Goal: Find specific page/section: Find specific page/section

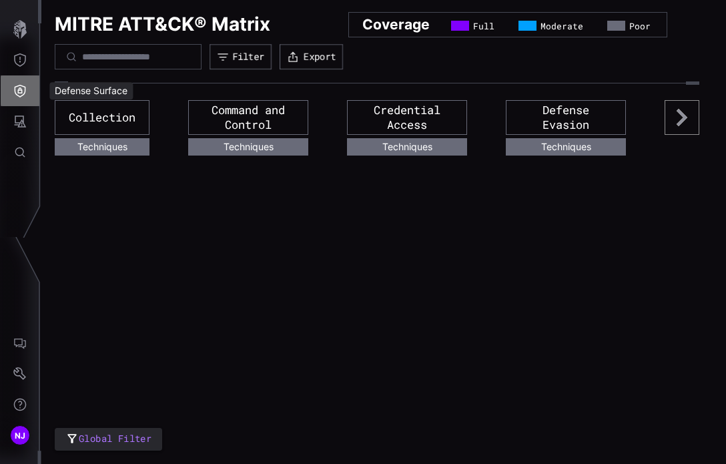
click at [20, 99] on button "Defense Surface" at bounding box center [20, 90] width 39 height 31
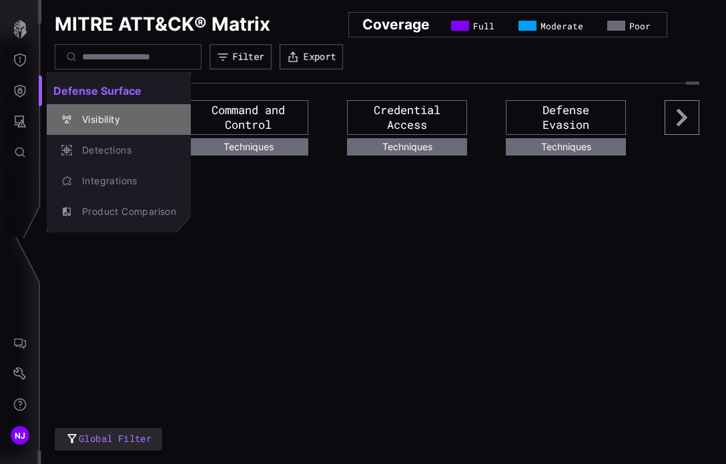
click at [106, 119] on div "Visibility" at bounding box center [125, 119] width 101 height 17
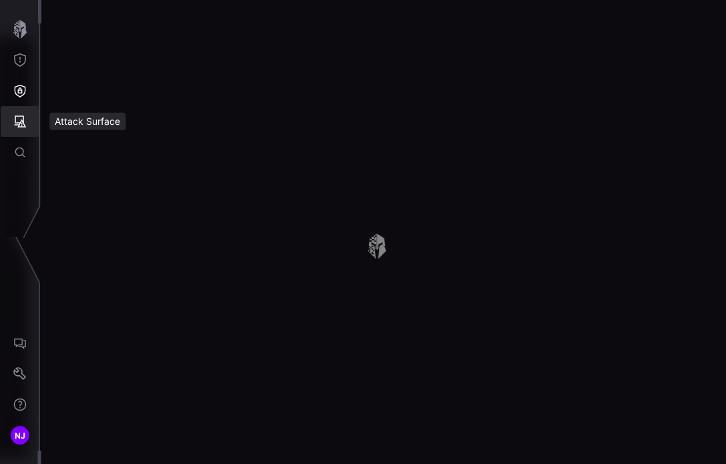
click at [21, 121] on icon "Attack Surface" at bounding box center [21, 121] width 12 height 12
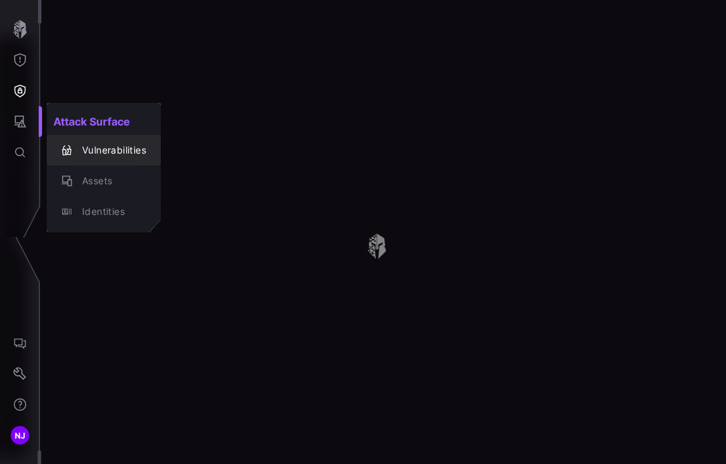
click at [117, 149] on div "Vulnerabilities" at bounding box center [110, 150] width 71 height 17
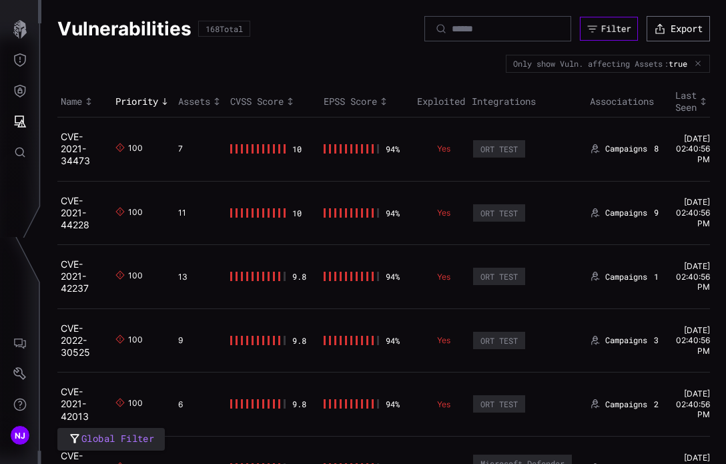
click at [602, 34] on div "Filter" at bounding box center [616, 28] width 30 height 11
click at [18, 58] on icon "Threat Exposure" at bounding box center [19, 59] width 13 height 13
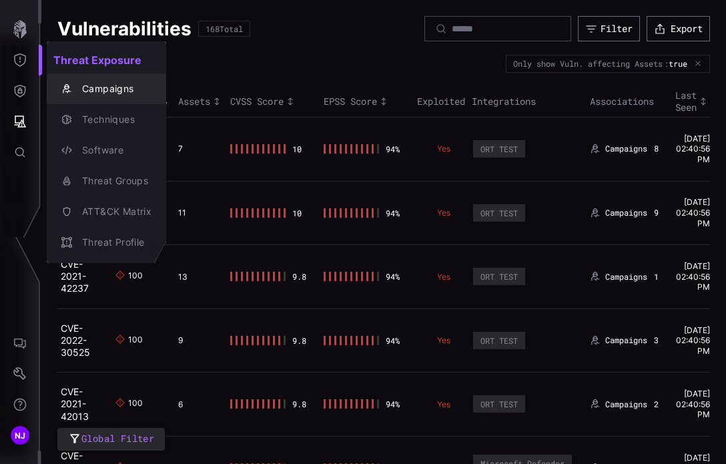
click at [109, 87] on div "Campaigns" at bounding box center [113, 89] width 76 height 17
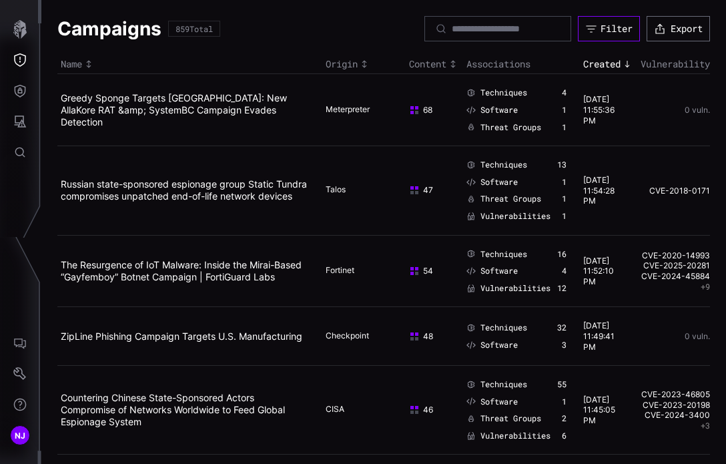
click at [600, 26] on div "Filter" at bounding box center [616, 29] width 32 height 12
